Goal: Task Accomplishment & Management: Use online tool/utility

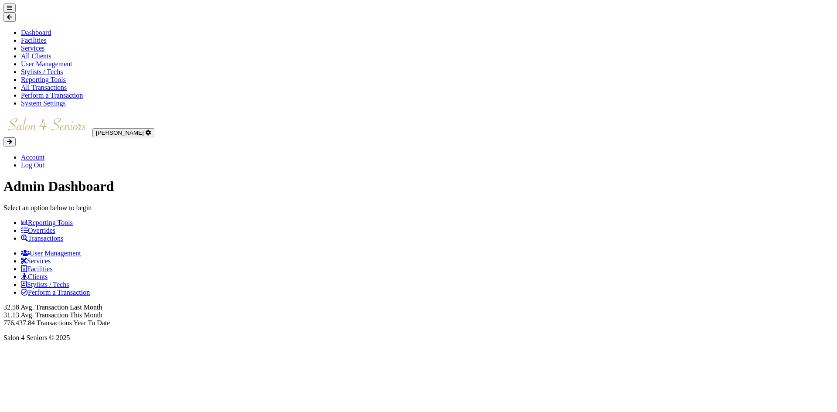
click at [48, 273] on link "Clients" at bounding box center [34, 276] width 27 height 7
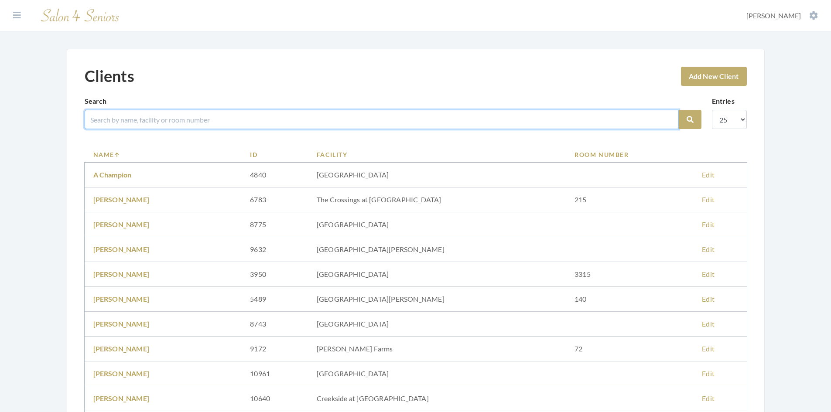
click at [139, 121] on input "search" at bounding box center [382, 119] width 594 height 19
type input "[PERSON_NAME]"
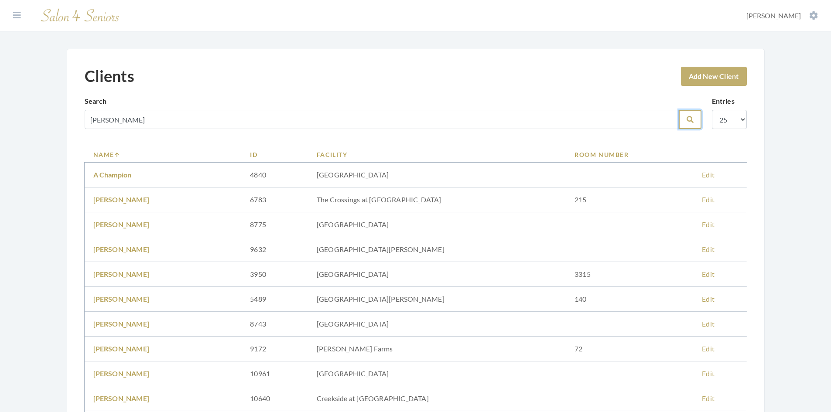
click at [695, 122] on button "Search" at bounding box center [689, 119] width 23 height 19
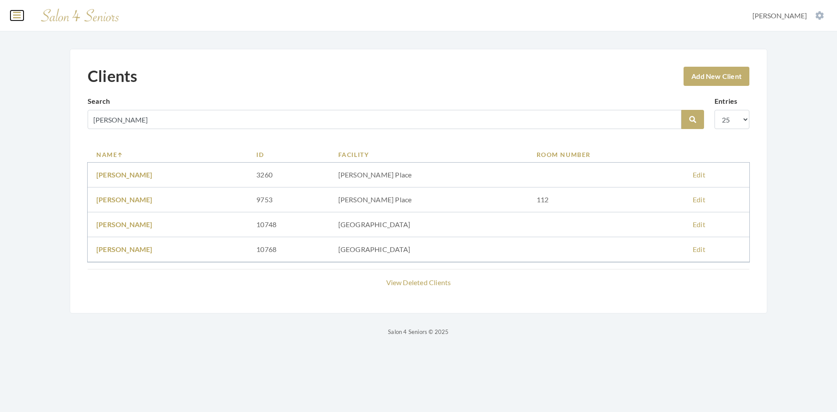
click at [12, 19] on button at bounding box center [16, 15] width 13 height 10
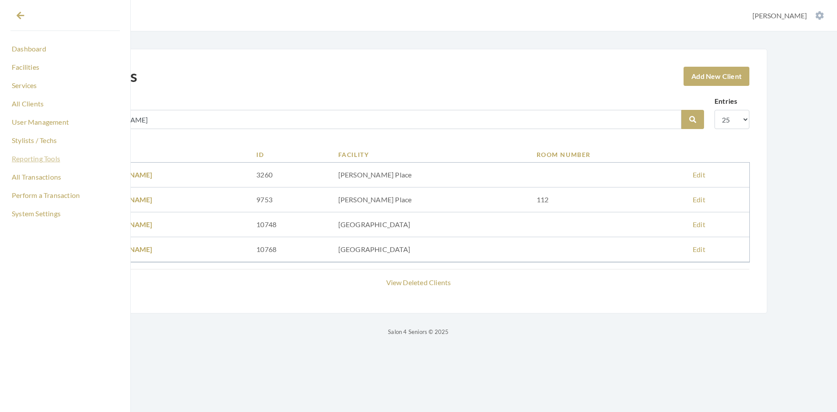
click at [43, 163] on link "Reporting Tools" at bounding box center [64, 158] width 109 height 15
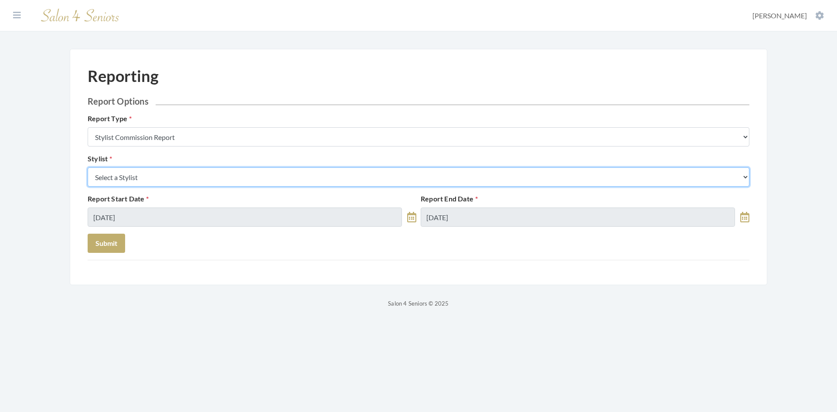
click at [192, 180] on select "Select a Stylist Alaina Krumm Alisha Teasley Anna White Ashley Venable Cassie B…" at bounding box center [419, 176] width 662 height 19
select select "166"
click at [88, 167] on select "Select a Stylist Alaina Krumm Alisha Teasley Anna White Ashley Venable Cassie B…" at bounding box center [419, 176] width 662 height 19
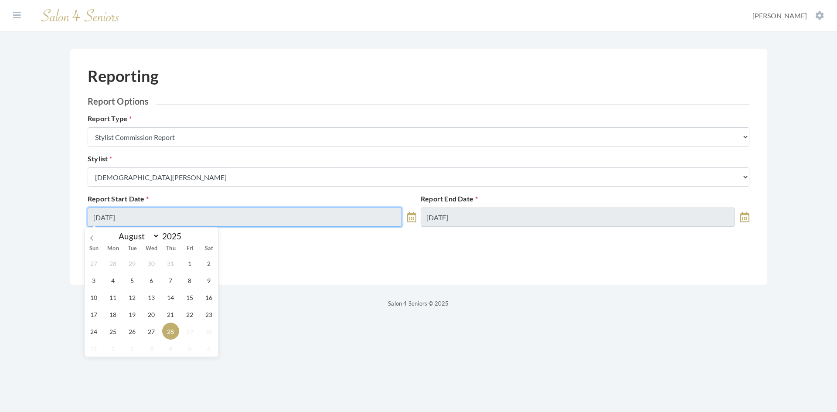
click at [167, 221] on input "08/28/2025" at bounding box center [245, 217] width 314 height 19
click at [134, 311] on span "19" at bounding box center [132, 314] width 17 height 17
type input "08/19/2025"
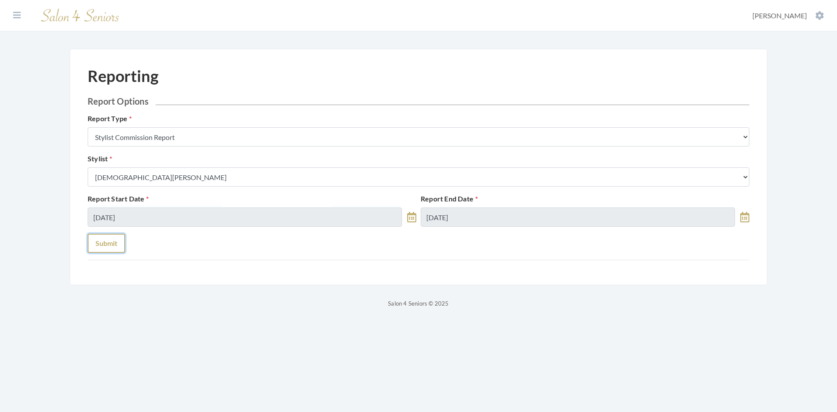
click at [116, 246] on button "Submit" at bounding box center [107, 243] width 38 height 19
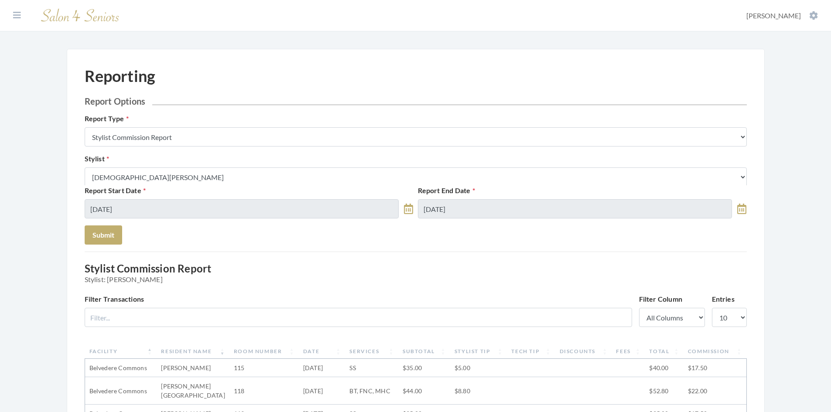
select select "7"
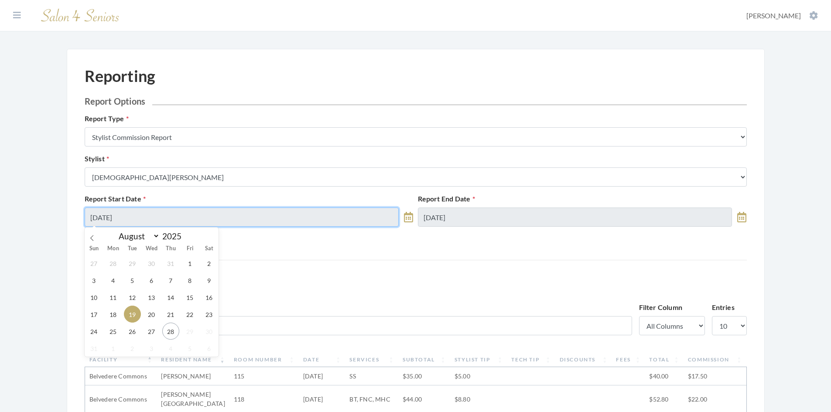
click at [146, 220] on input "08/19/2025" at bounding box center [242, 217] width 314 height 19
click at [132, 333] on span "26" at bounding box center [132, 331] width 17 height 17
type input "[DATE]"
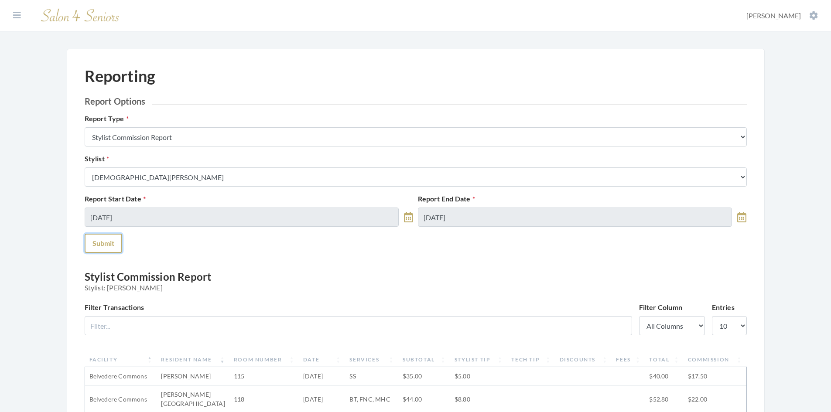
click at [106, 245] on button "Submit" at bounding box center [104, 243] width 38 height 19
click at [18, 16] on icon at bounding box center [17, 15] width 8 height 9
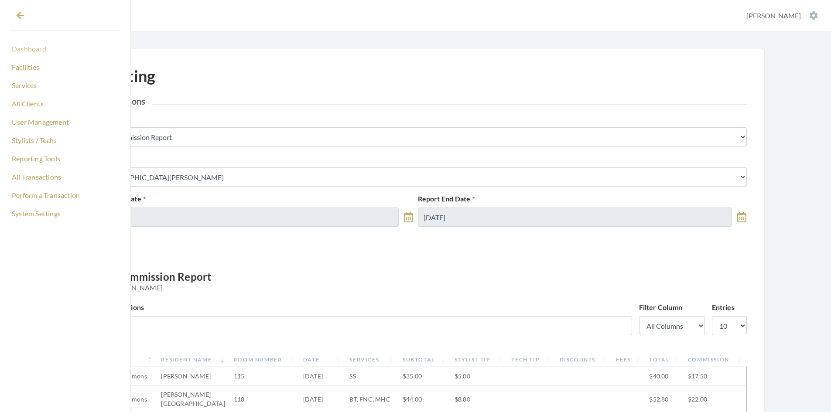
click at [33, 52] on link "Dashboard" at bounding box center [64, 48] width 109 height 15
